Goal: Task Accomplishment & Management: Manage account settings

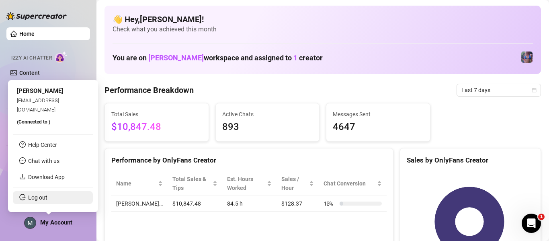
click at [47, 194] on link "Log out" at bounding box center [37, 197] width 19 height 6
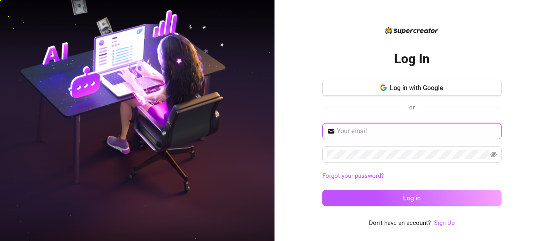
click at [201, 129] on input "text" at bounding box center [417, 131] width 160 height 10
type input "mattrix.vallejo@gmail.com"
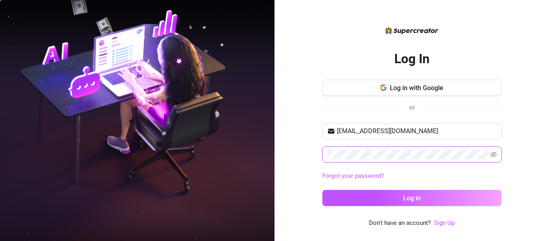
click at [201, 190] on button "Log in" at bounding box center [411, 198] width 179 height 16
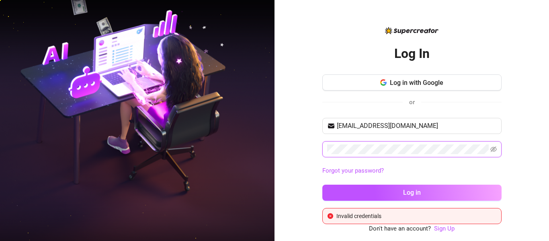
click at [201, 185] on button "Log in" at bounding box center [411, 193] width 179 height 16
click at [201, 151] on icon "eye-invisible" at bounding box center [494, 149] width 6 height 6
click at [201, 185] on button "Log in" at bounding box center [411, 193] width 179 height 16
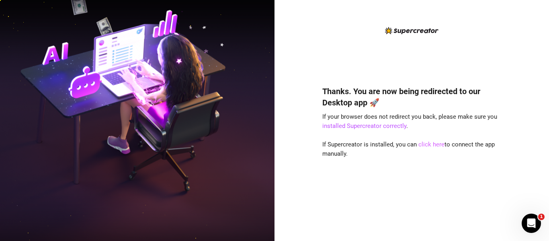
click at [422, 147] on link "click here" at bounding box center [432, 144] width 26 height 7
click at [432, 144] on link "click here" at bounding box center [432, 144] width 26 height 7
click at [437, 146] on link "click here" at bounding box center [432, 144] width 26 height 7
click at [432, 144] on link "click here" at bounding box center [432, 144] width 26 height 7
click at [433, 144] on link "click here" at bounding box center [432, 144] width 26 height 7
